Goal: Transaction & Acquisition: Purchase product/service

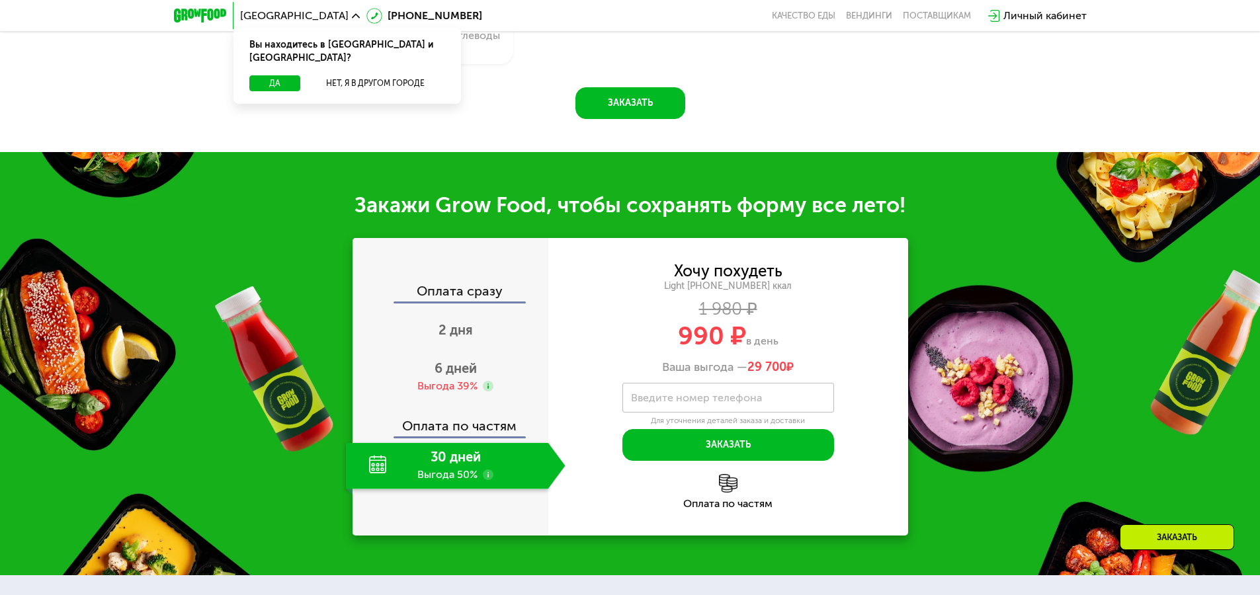
scroll to position [1403, 0]
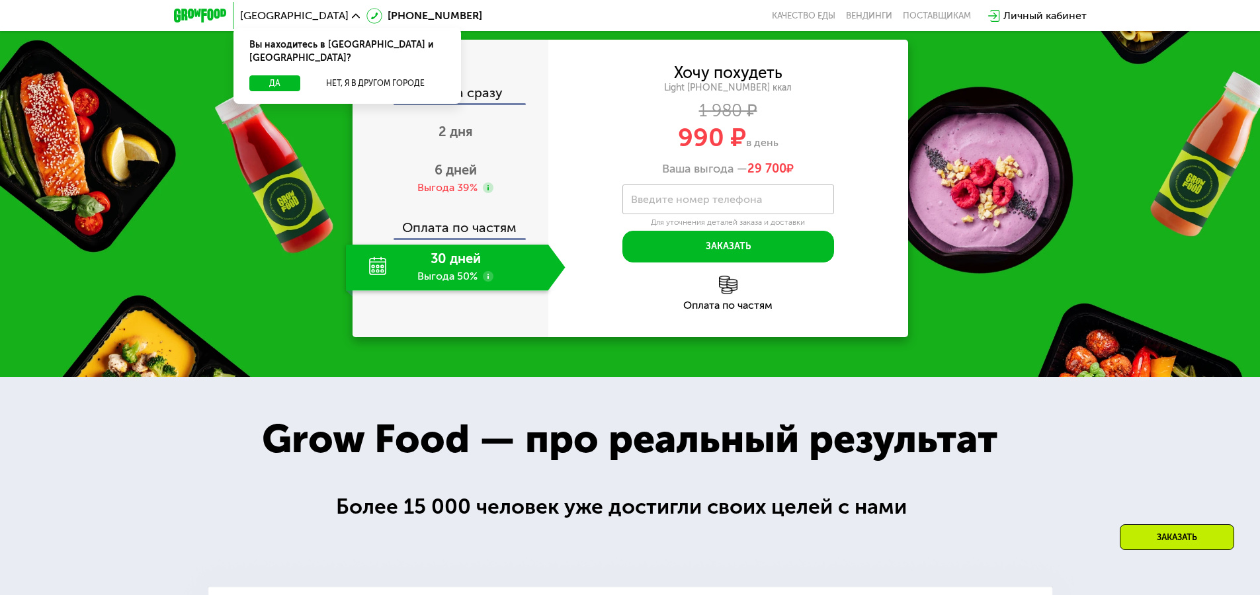
click at [739, 203] on label "Введите номер телефона" at bounding box center [696, 199] width 131 height 7
click at [739, 214] on input "Введите номер телефона" at bounding box center [728, 200] width 212 height 30
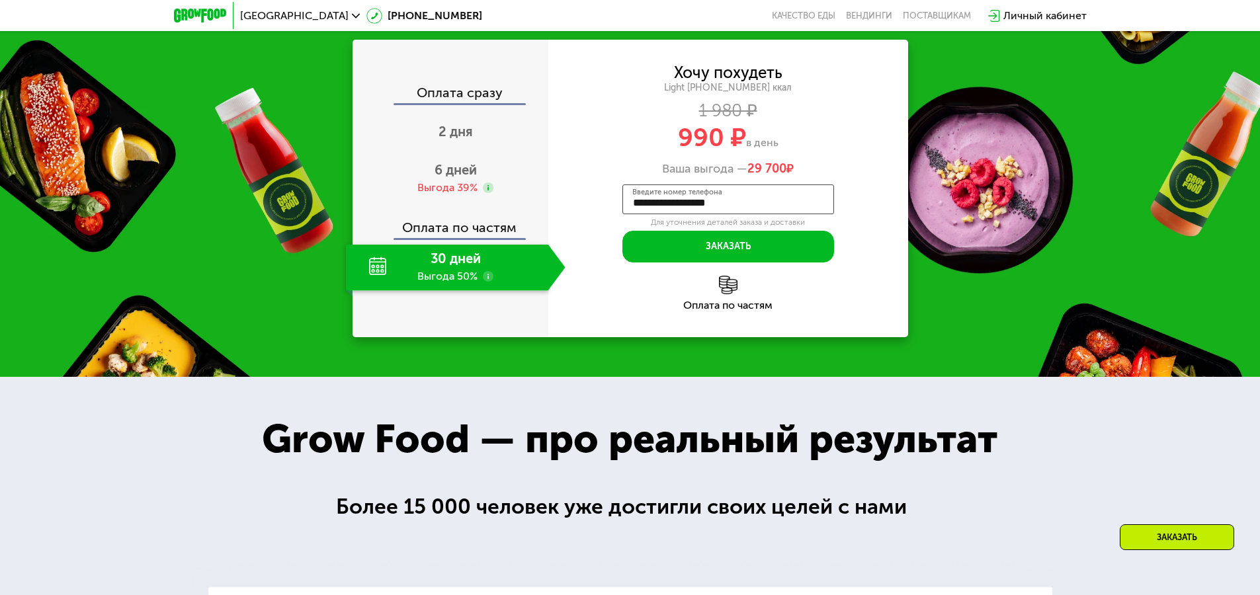
scroll to position [1878, 0]
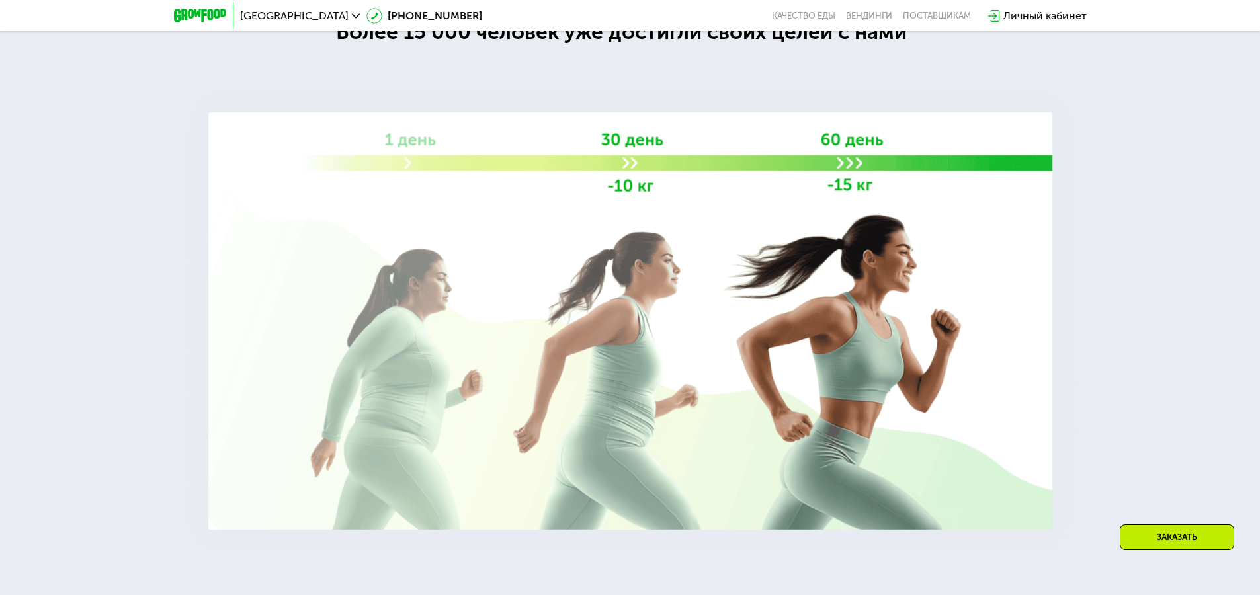
type input "**********"
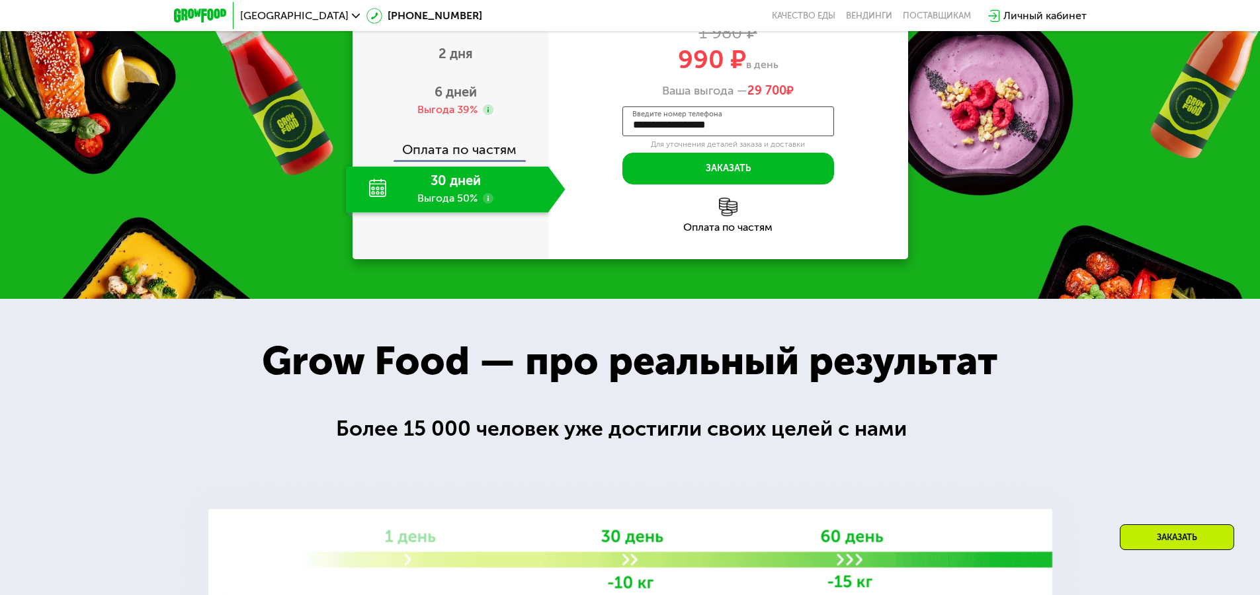
scroll to position [1349, 0]
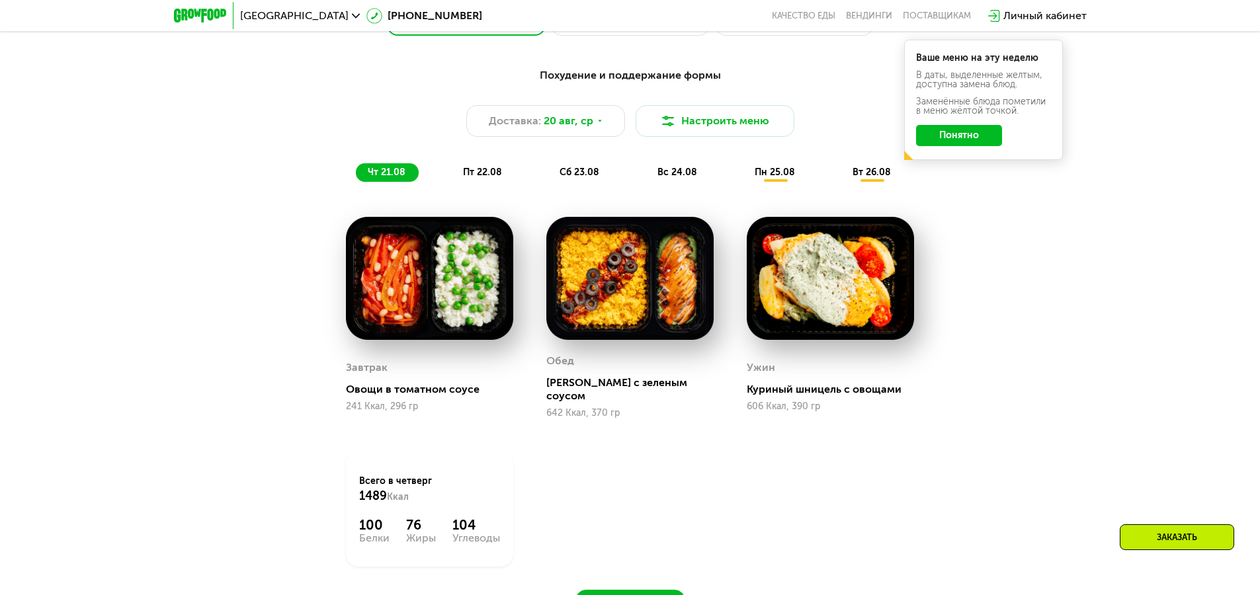
scroll to position [237, 0]
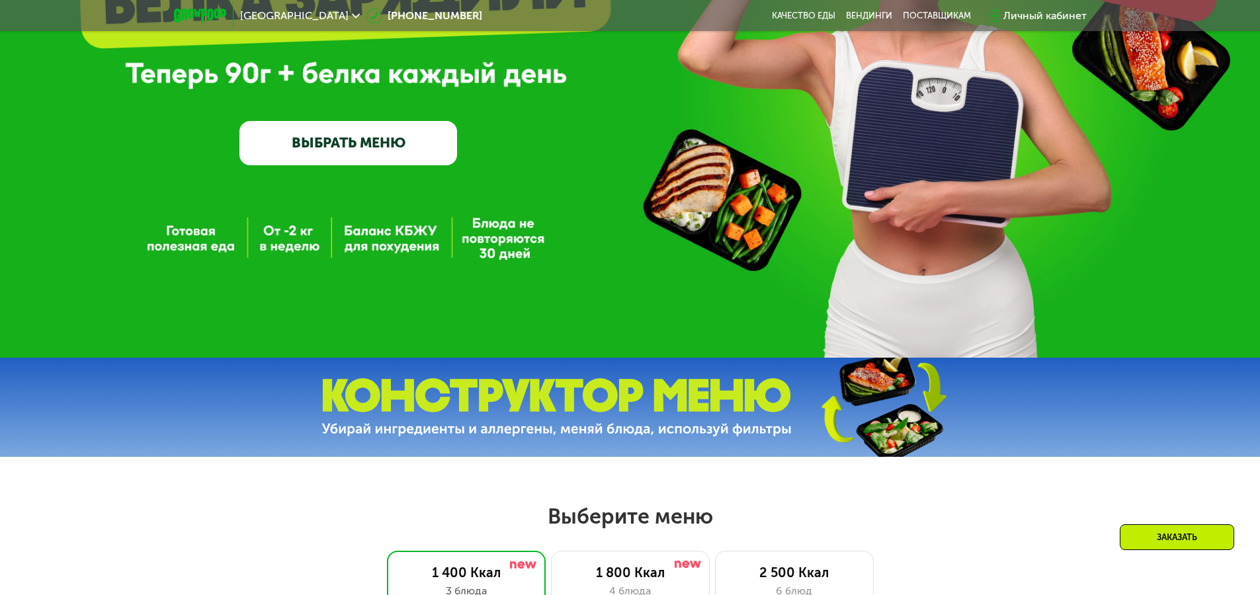
click at [353, 140] on link "ВЫБРАТЬ МЕНЮ" at bounding box center [348, 143] width 218 height 44
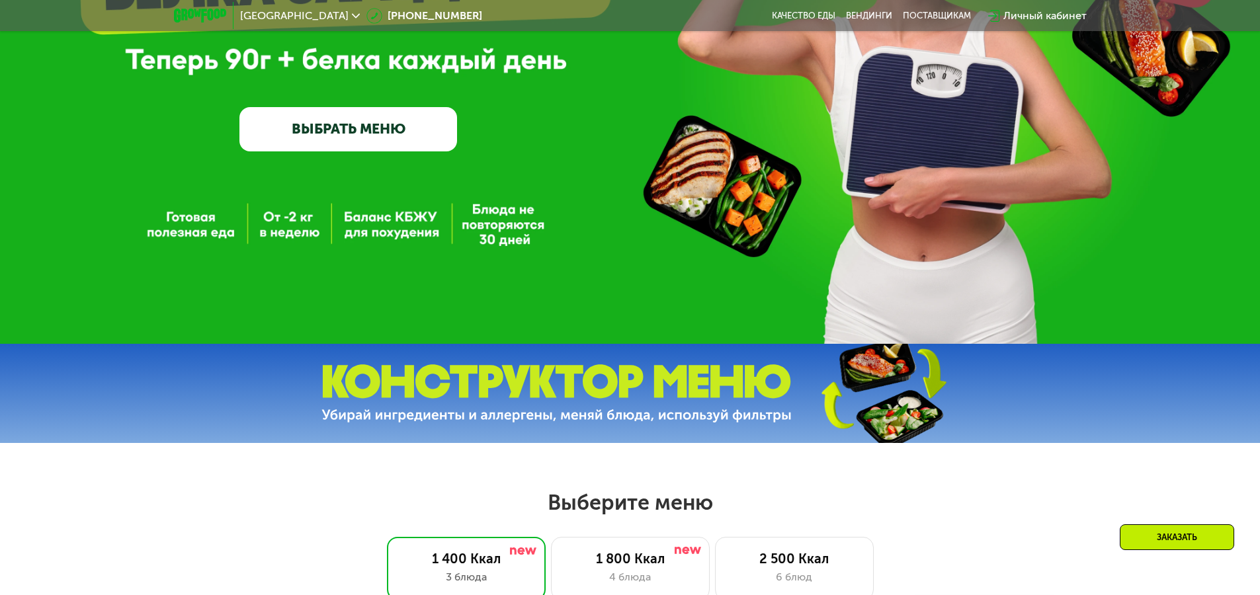
scroll to position [185, 0]
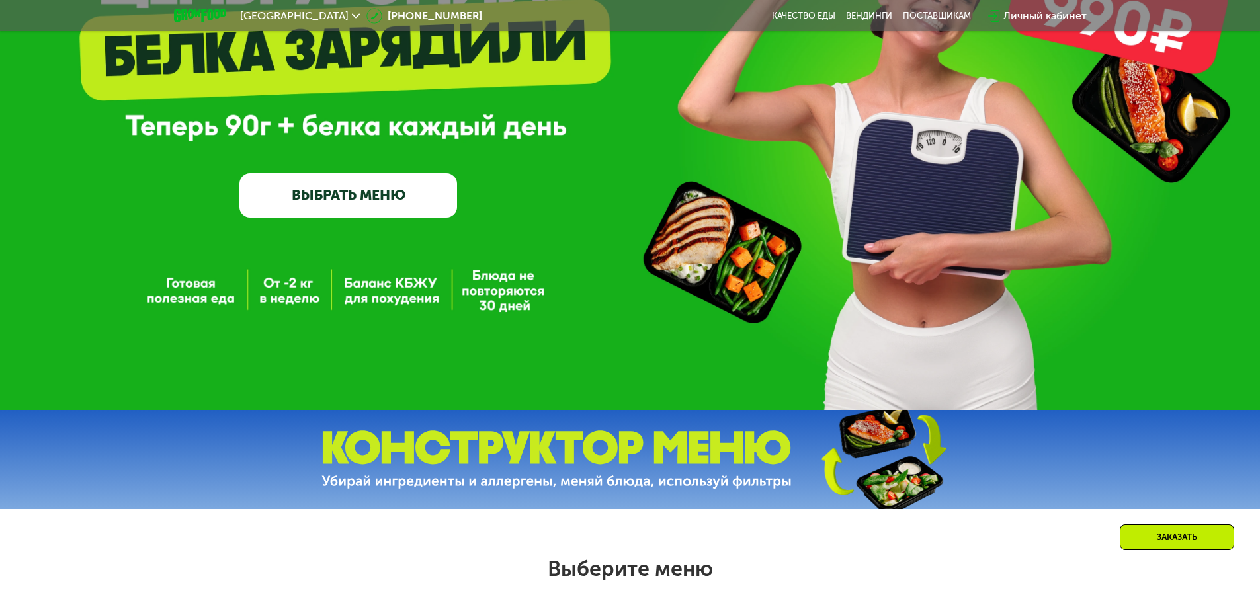
click at [354, 198] on link "ВЫБРАТЬ МЕНЮ" at bounding box center [348, 195] width 218 height 44
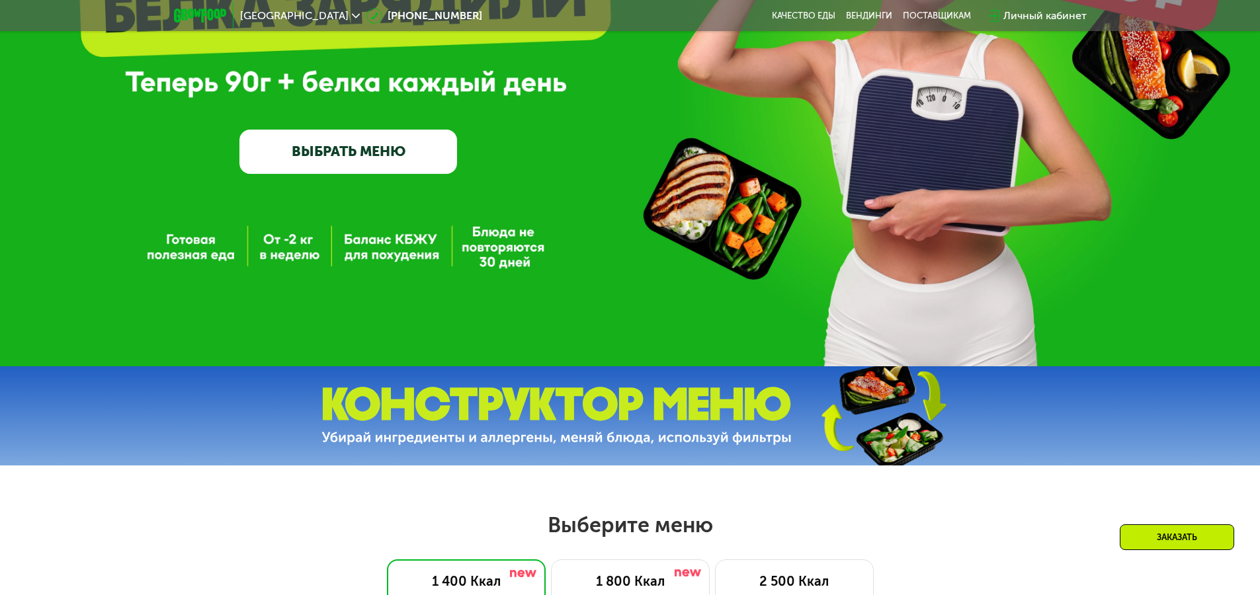
scroll to position [163, 0]
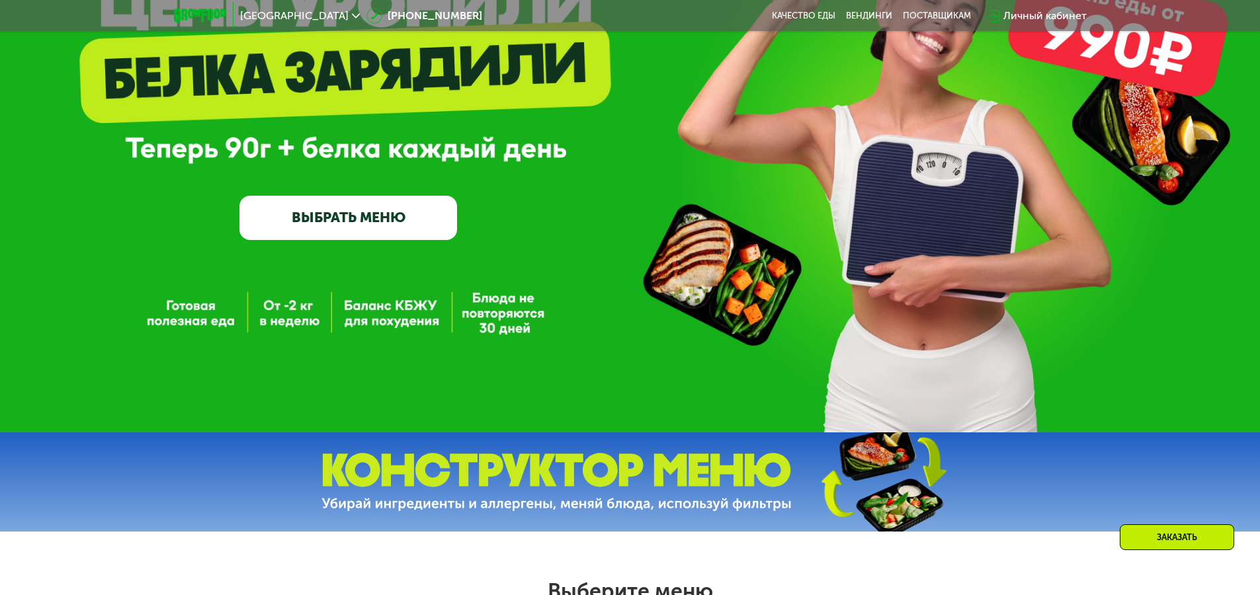
click at [353, 220] on link "ВЫБРАТЬ МЕНЮ" at bounding box center [348, 218] width 218 height 44
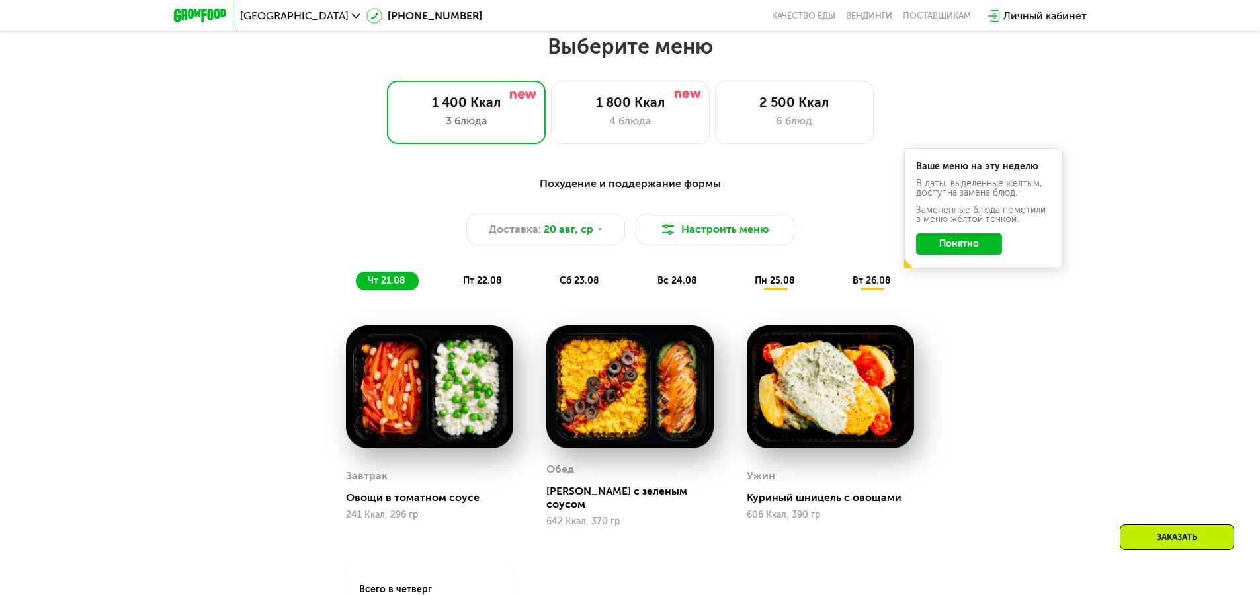
scroll to position [714, 0]
